Goal: Task Accomplishment & Management: Manage account settings

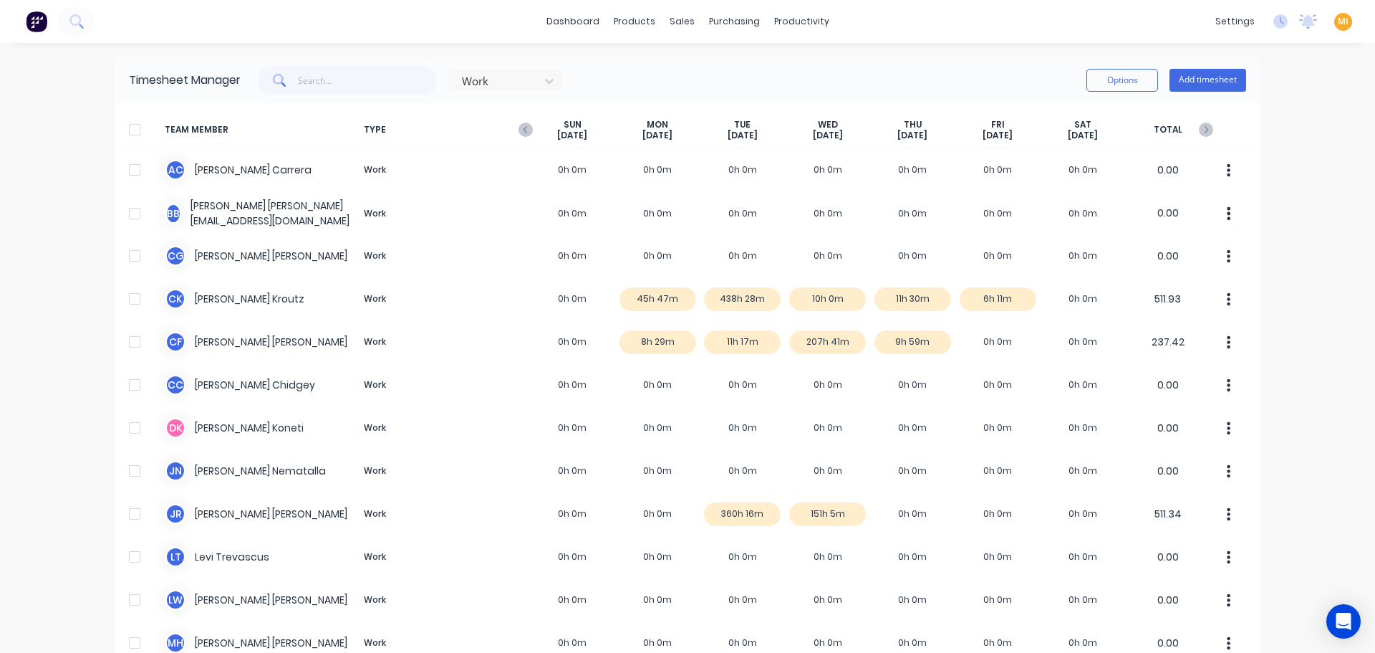
click at [35, 19] on img at bounding box center [36, 21] width 21 height 21
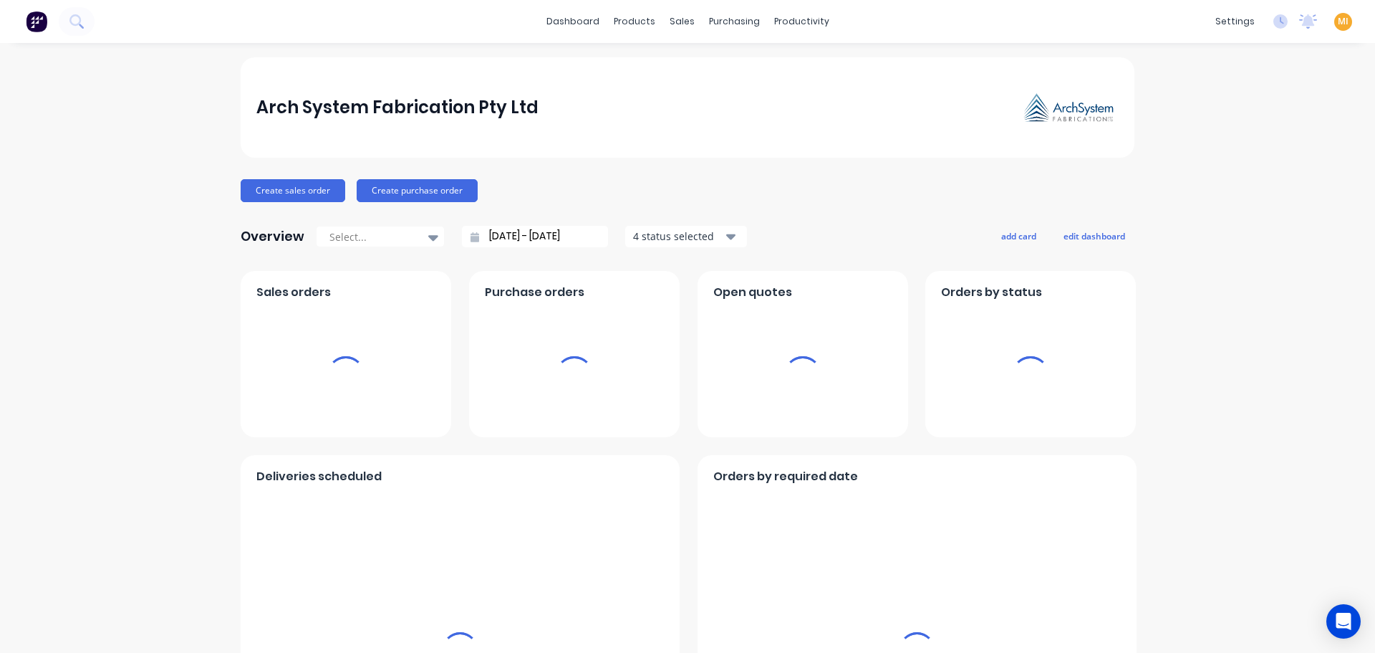
click at [1338, 24] on span "MI" at bounding box center [1343, 21] width 11 height 13
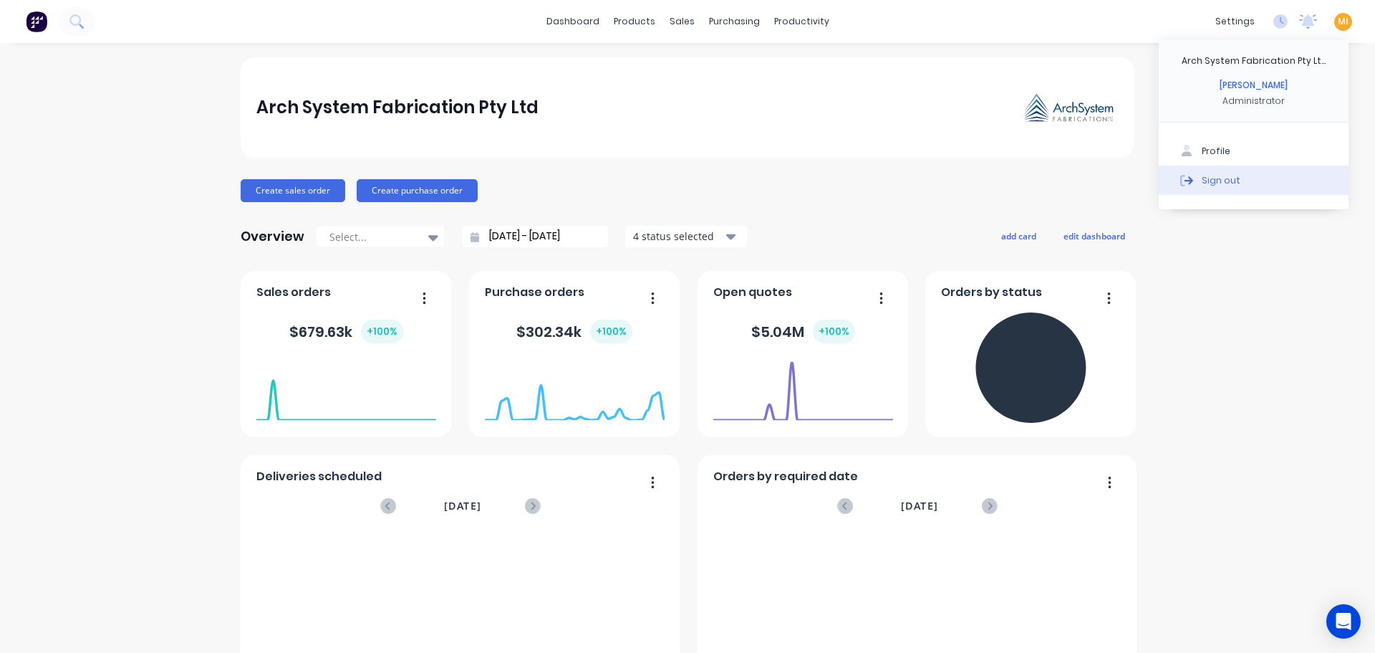
click at [1229, 191] on button "Sign out" at bounding box center [1254, 179] width 190 height 29
